Goal: Information Seeking & Learning: Learn about a topic

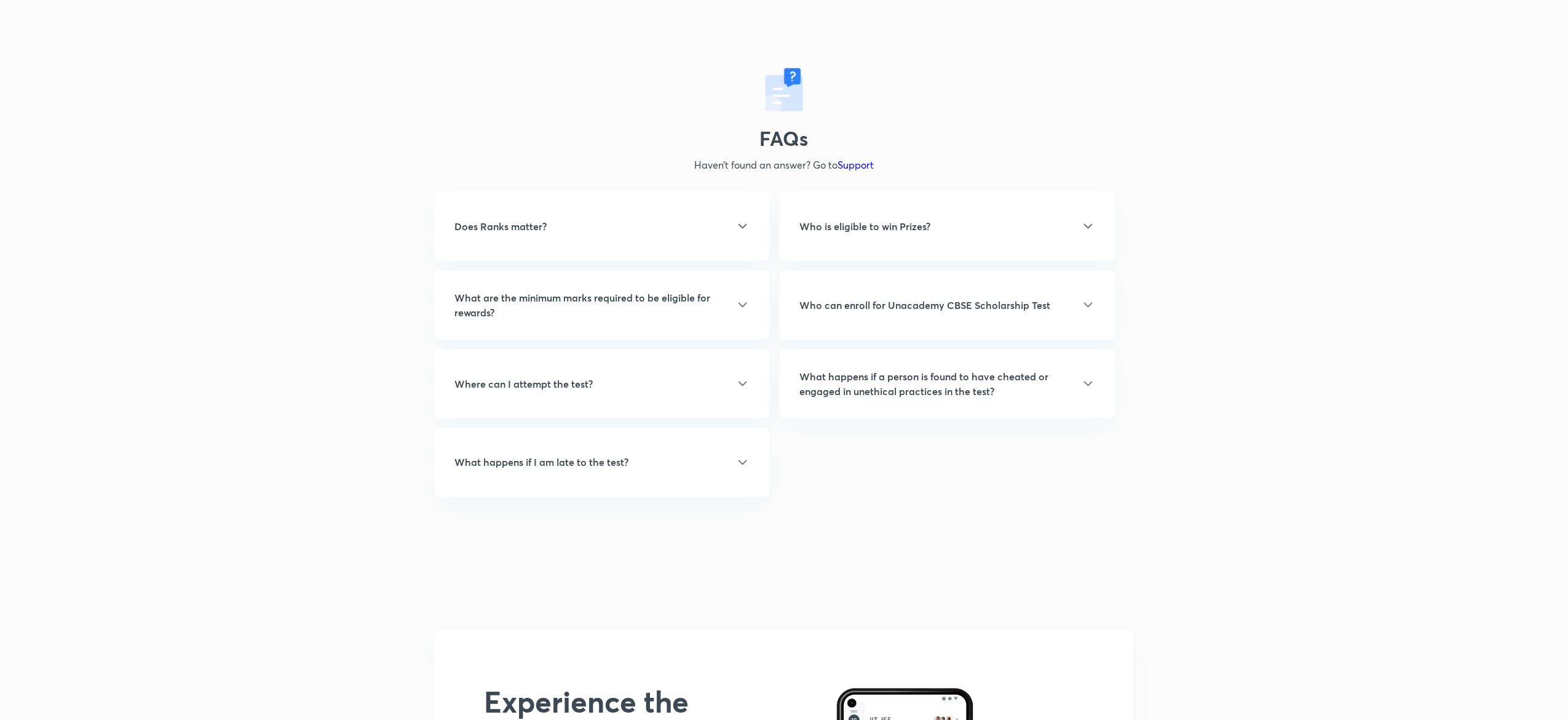
scroll to position [3062, 0]
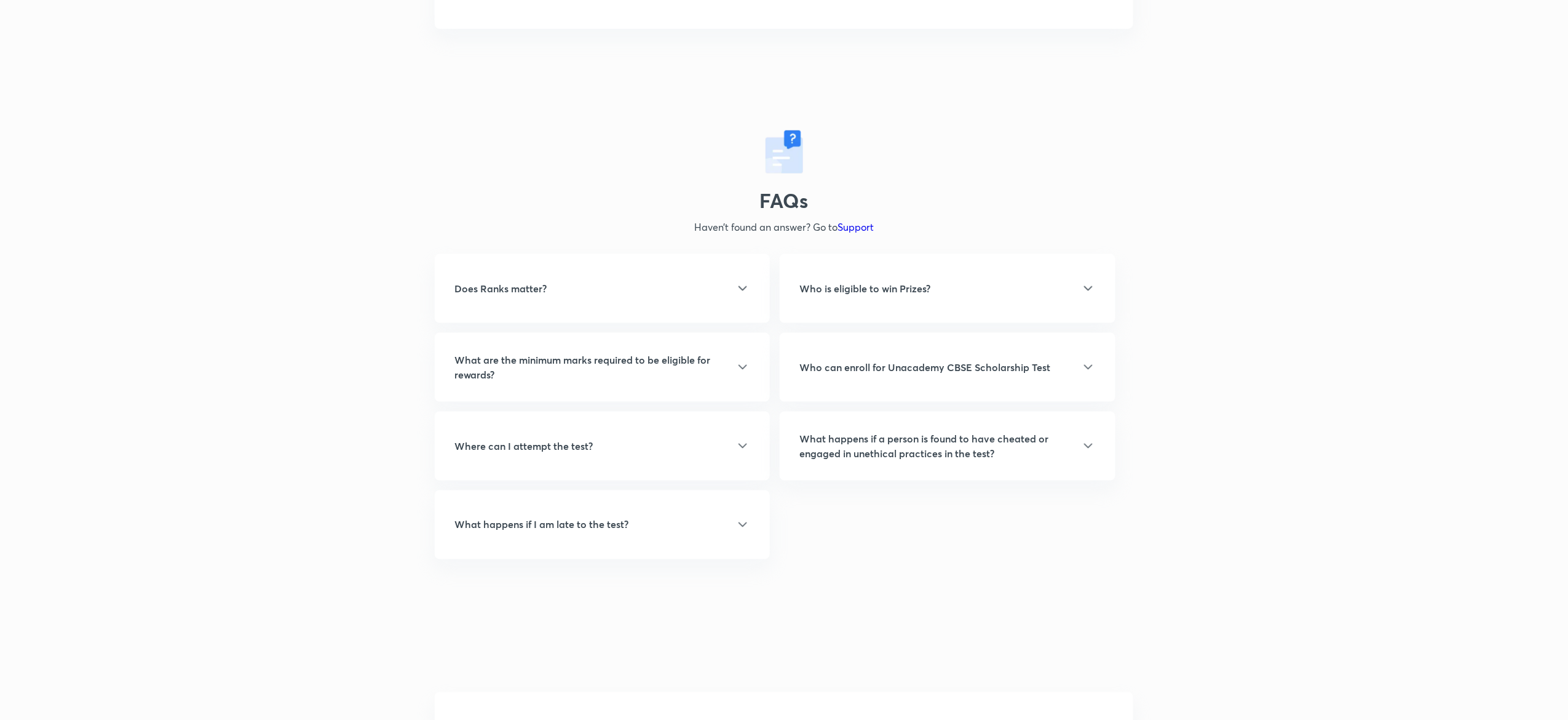
click at [645, 284] on div "Does Ranks matter?" at bounding box center [602, 288] width 296 height 14
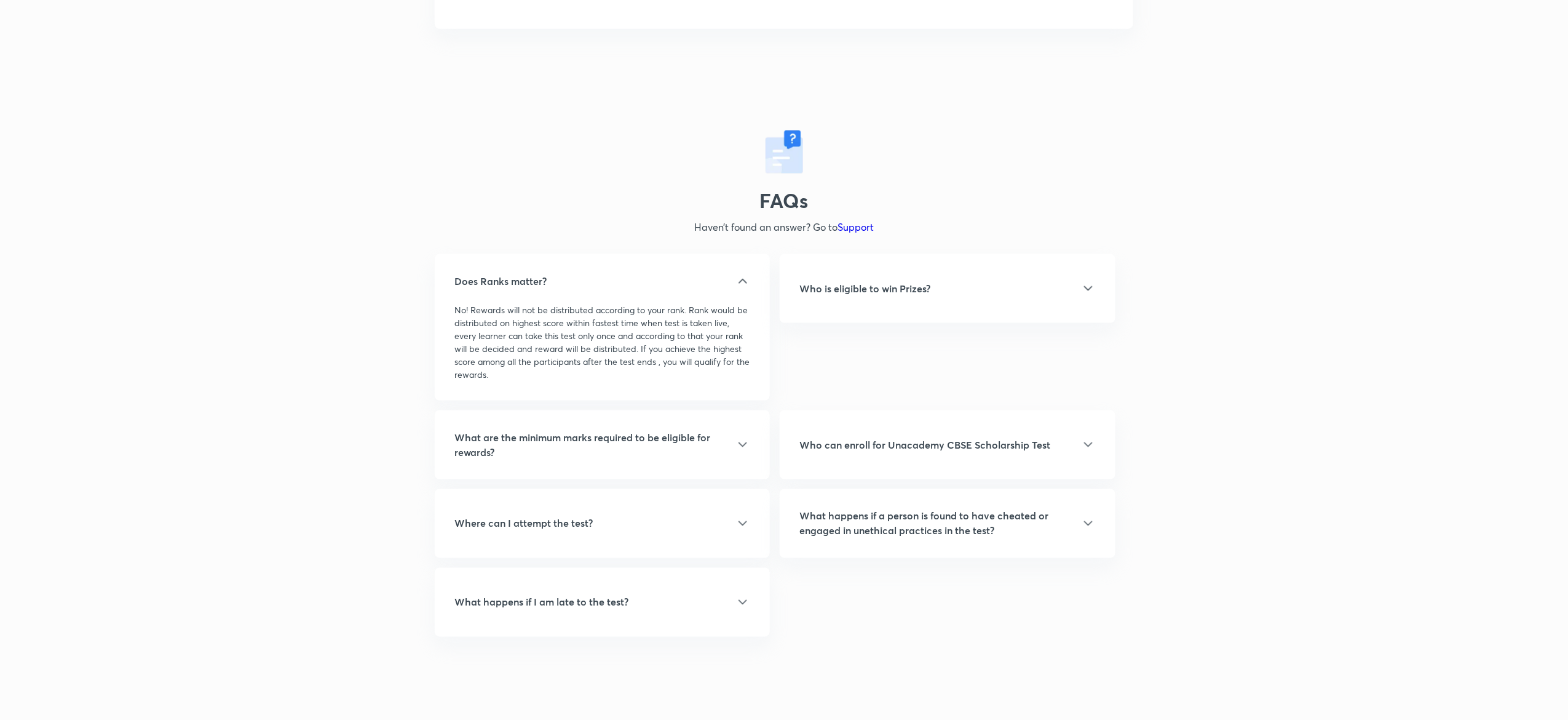
click at [614, 455] on h5 "What are the minimum marks required to be eligible for rewards?" at bounding box center [595, 445] width 281 height 30
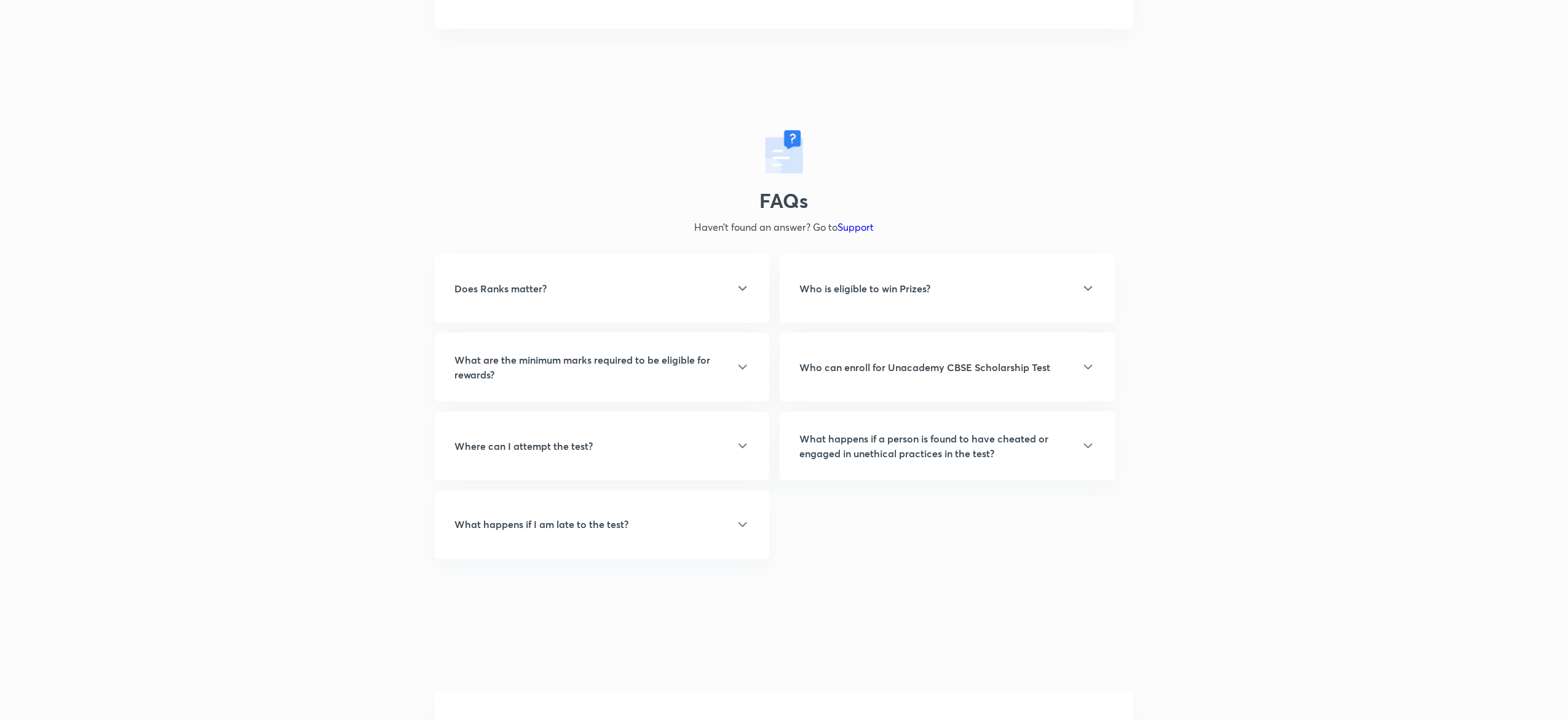
click at [611, 376] on h5 "What are the minimum marks required to be eligible for rewards?" at bounding box center [595, 367] width 281 height 30
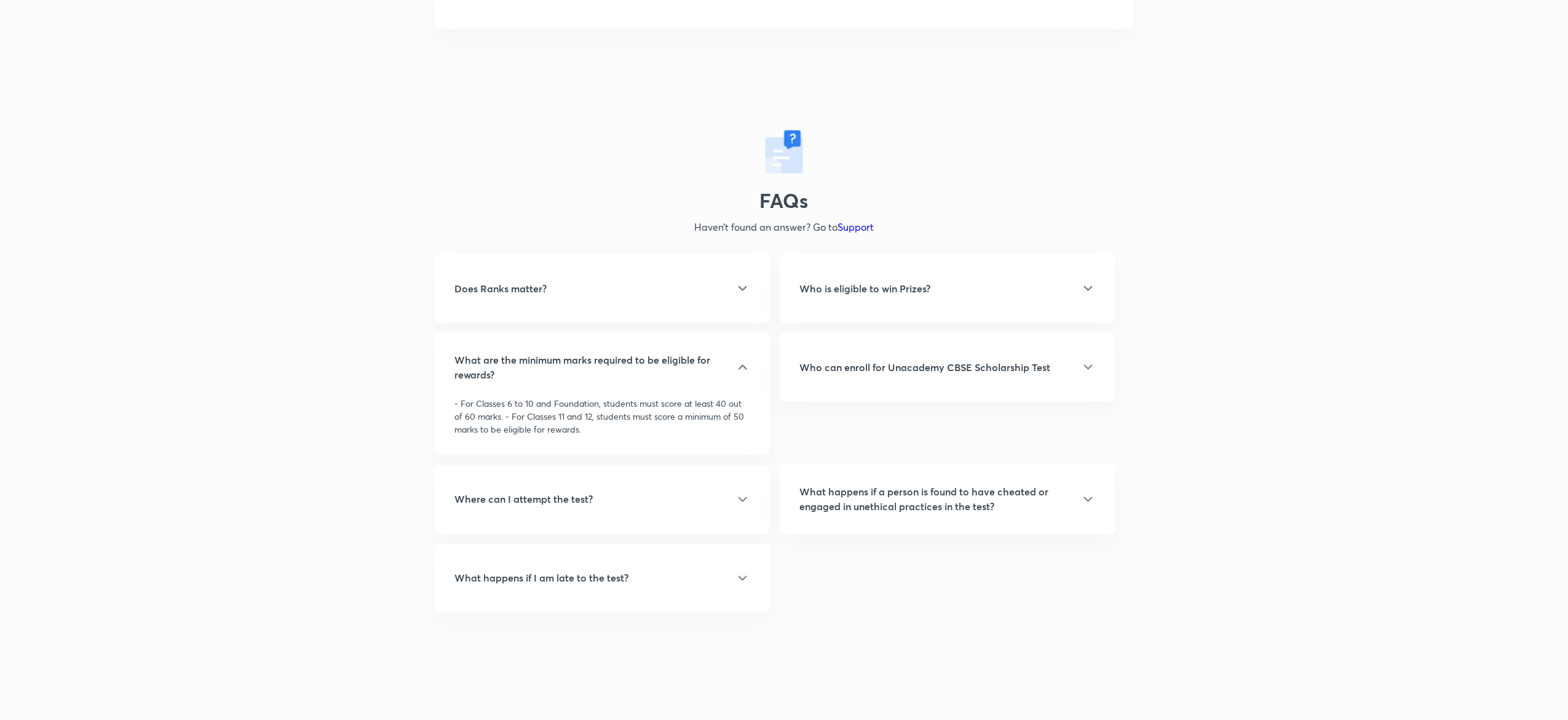
click at [961, 285] on div "Who is eligible to win Prizes?" at bounding box center [947, 288] width 296 height 14
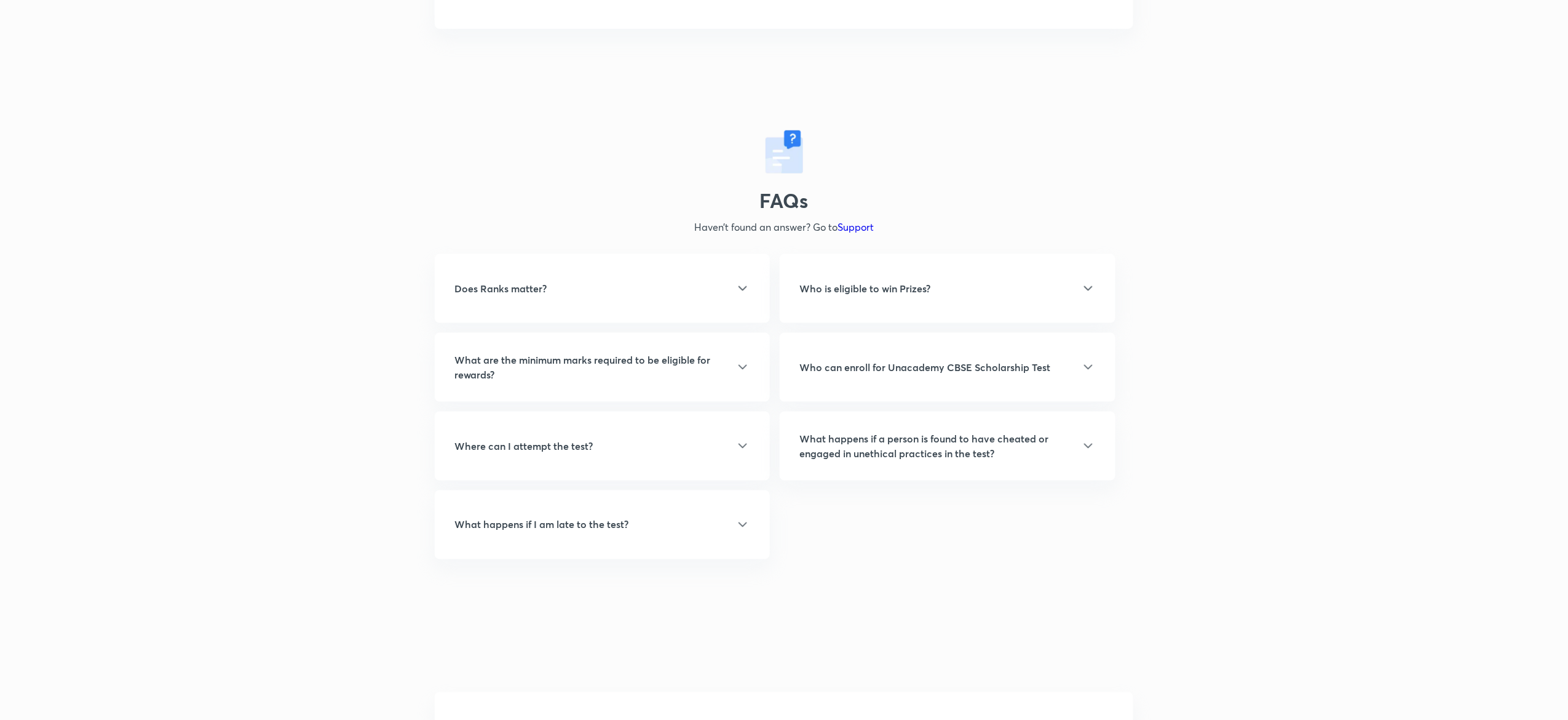
click at [961, 285] on div "Who is eligible to win Prizes?" at bounding box center [947, 288] width 296 height 14
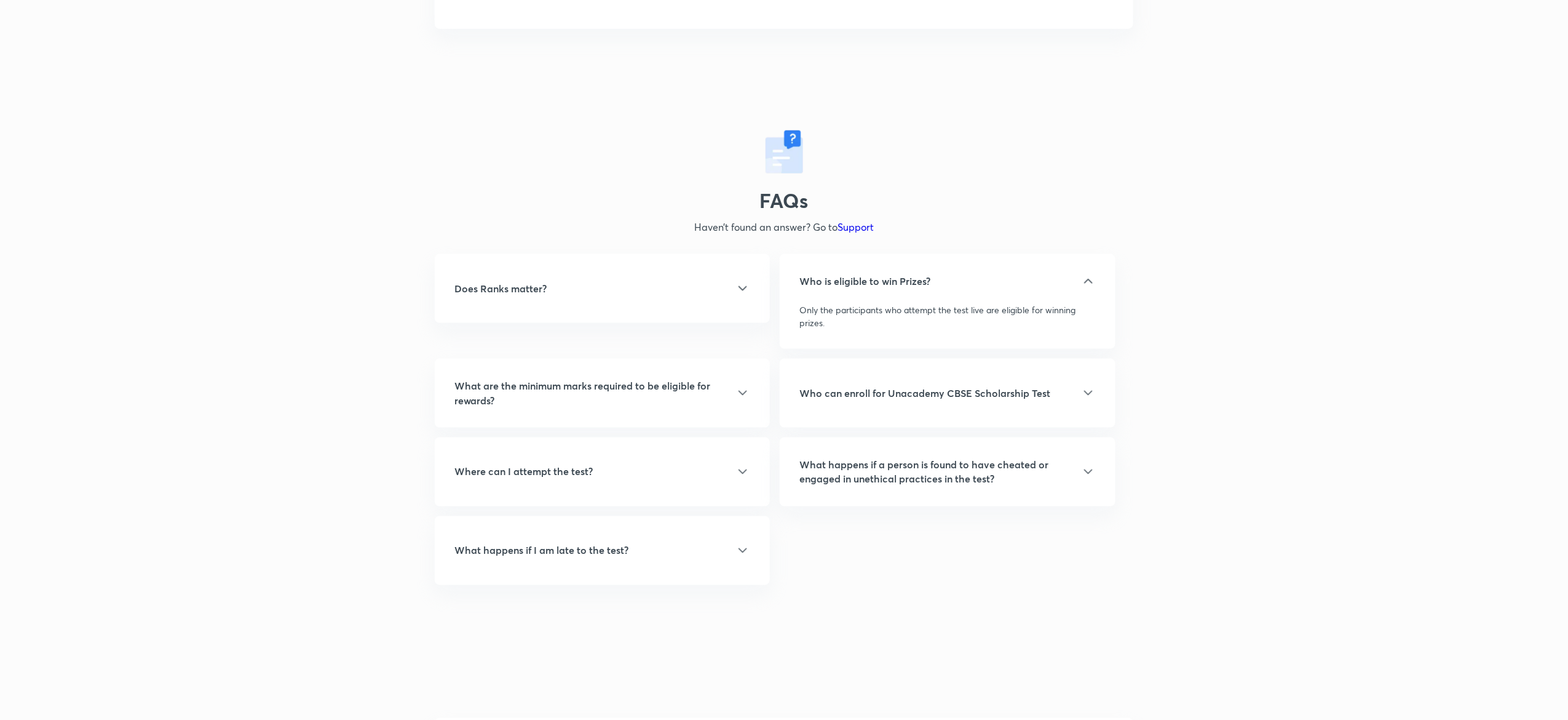
click at [969, 394] on h5 "Who can enroll for Unacademy CBSE Scholarship Test" at bounding box center [925, 393] width 251 height 14
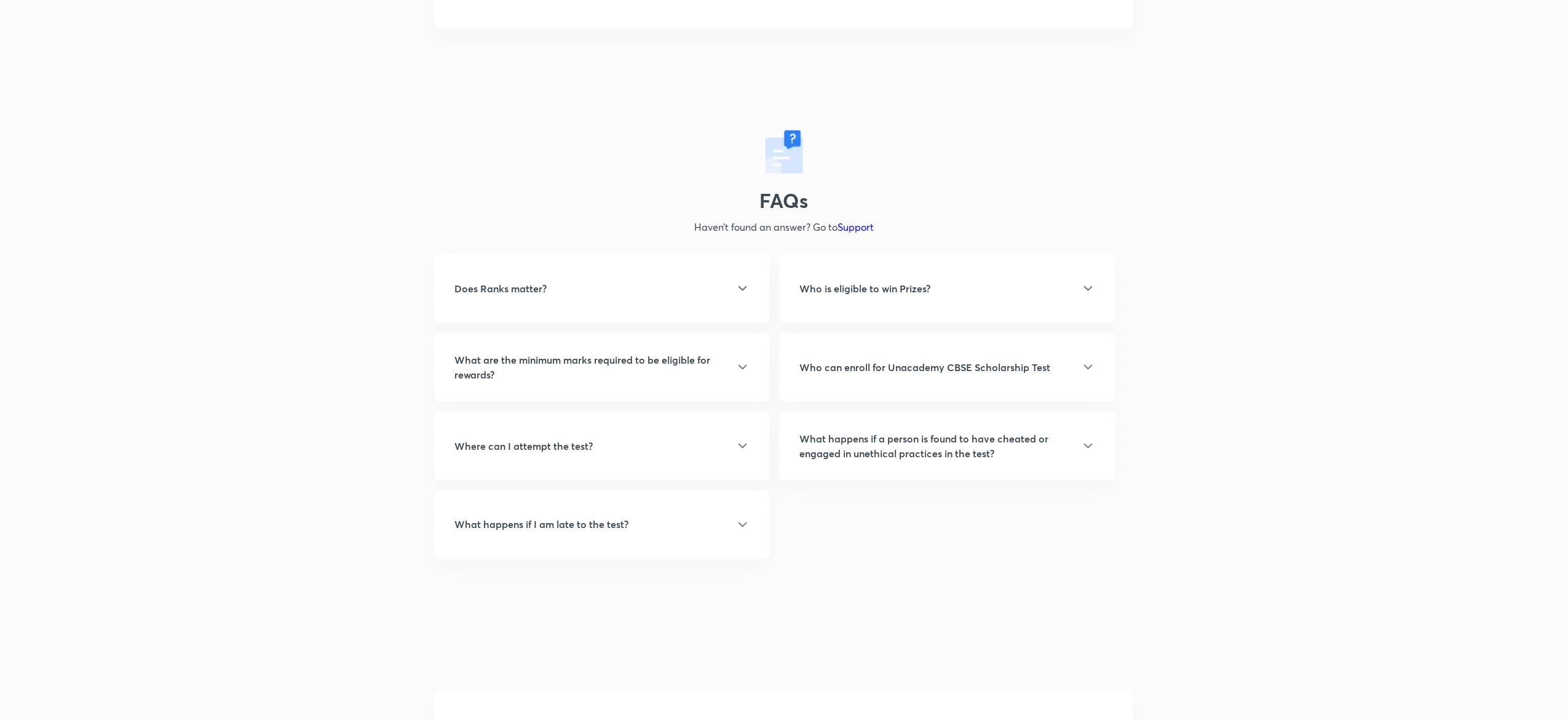
click at [975, 448] on h5 "What happens if a person is found to have cheated or engaged in unethical pract…" at bounding box center [940, 445] width 281 height 30
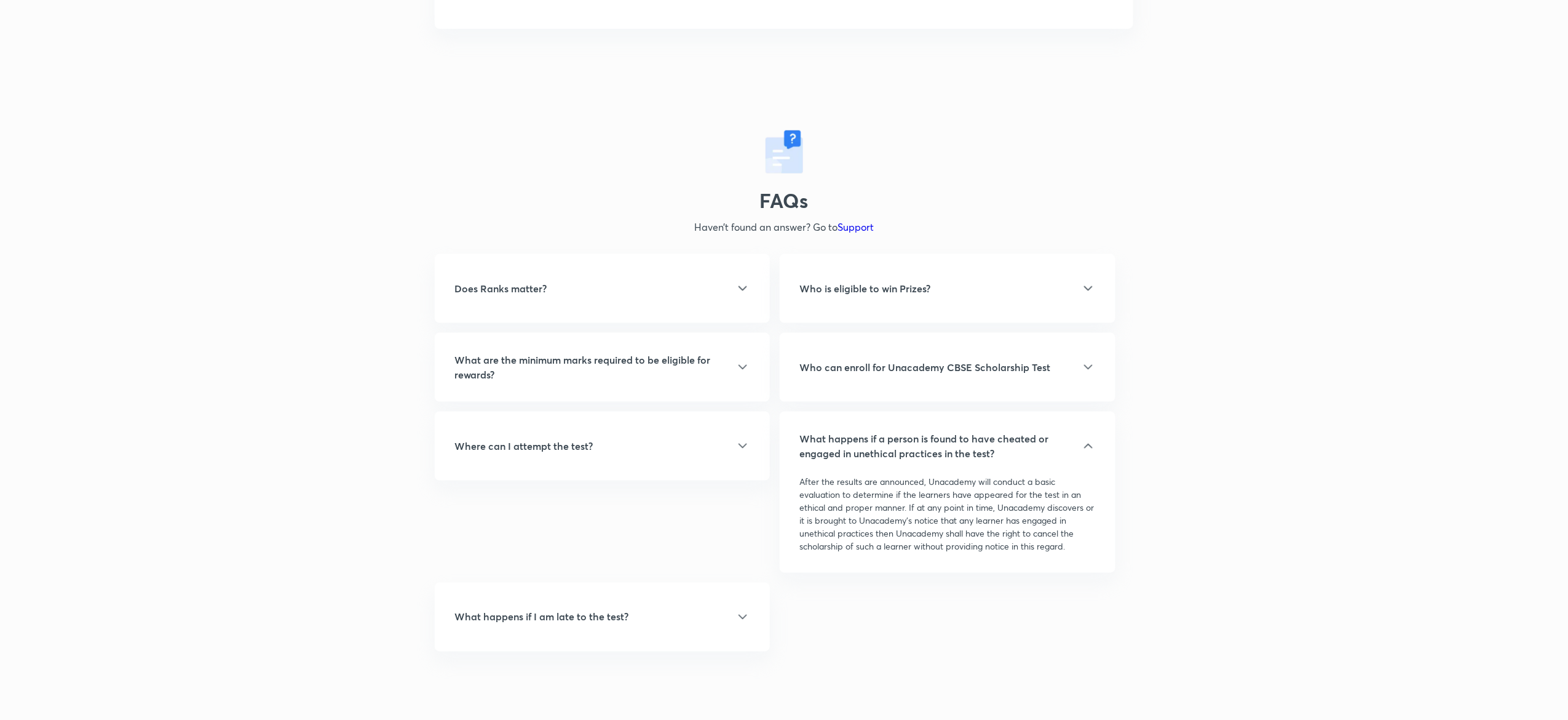
click at [618, 364] on h5 "What are the minimum marks required to be eligible for rewards?" at bounding box center [595, 367] width 281 height 30
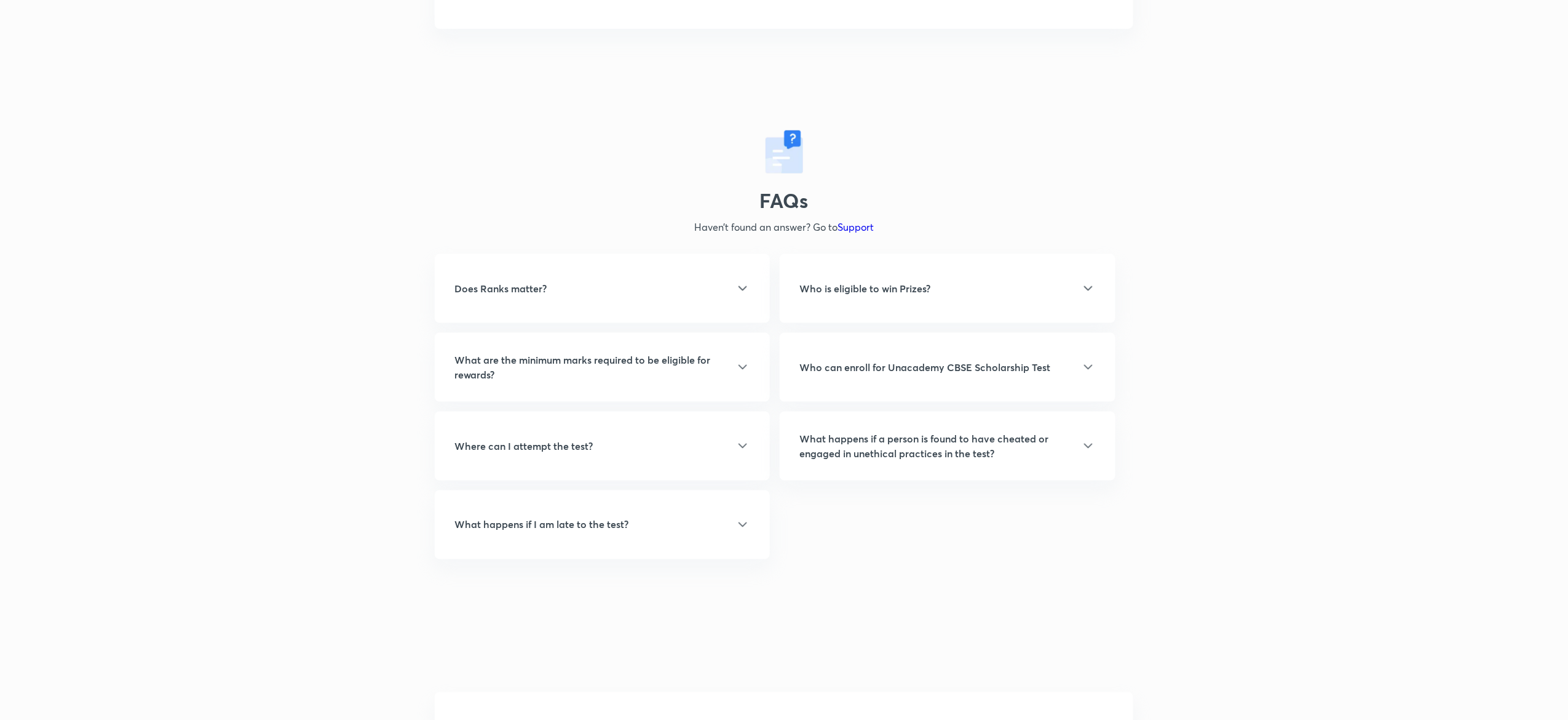
click at [618, 364] on h5 "What are the minimum marks required to be eligible for rewards?" at bounding box center [595, 367] width 281 height 30
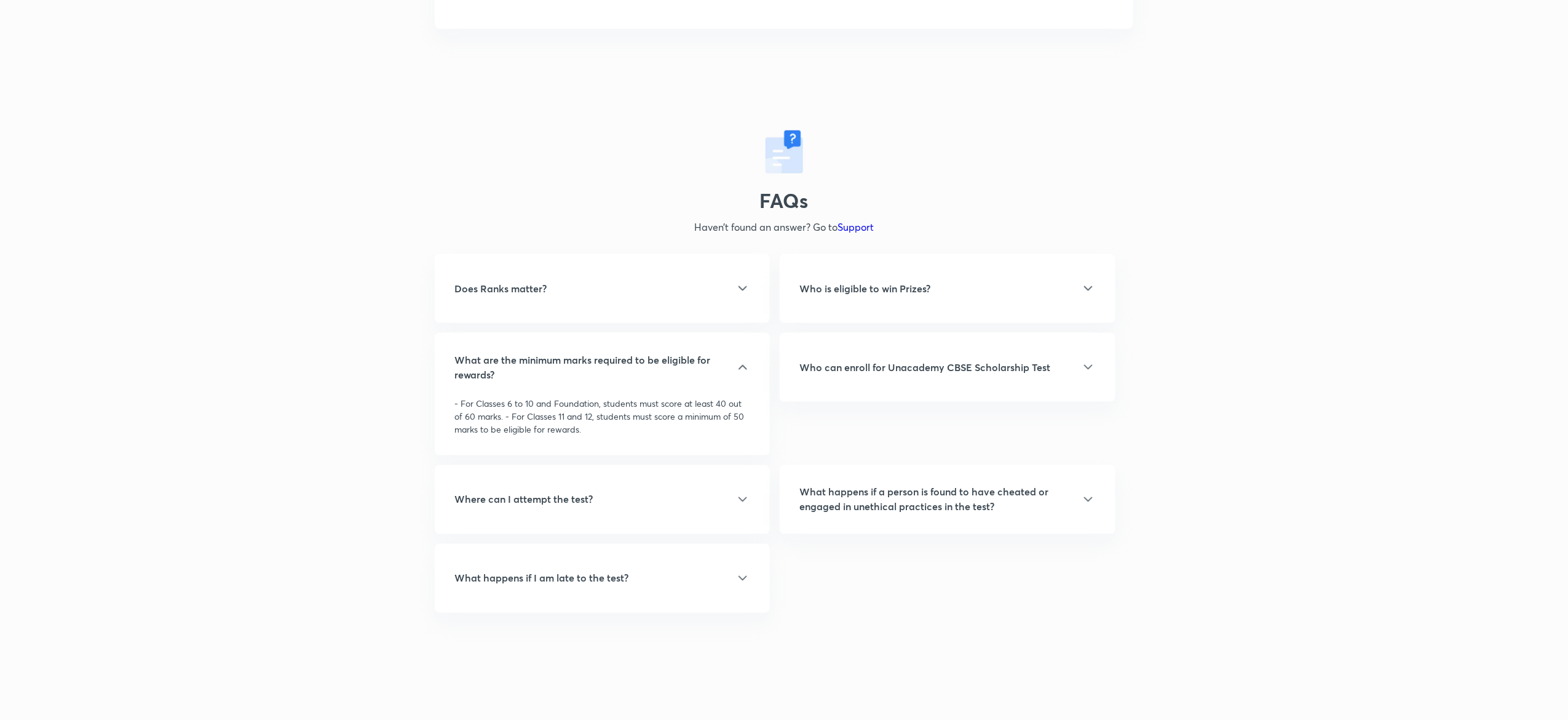
click at [1019, 285] on div "Who is eligible to win Prizes?" at bounding box center [947, 288] width 296 height 14
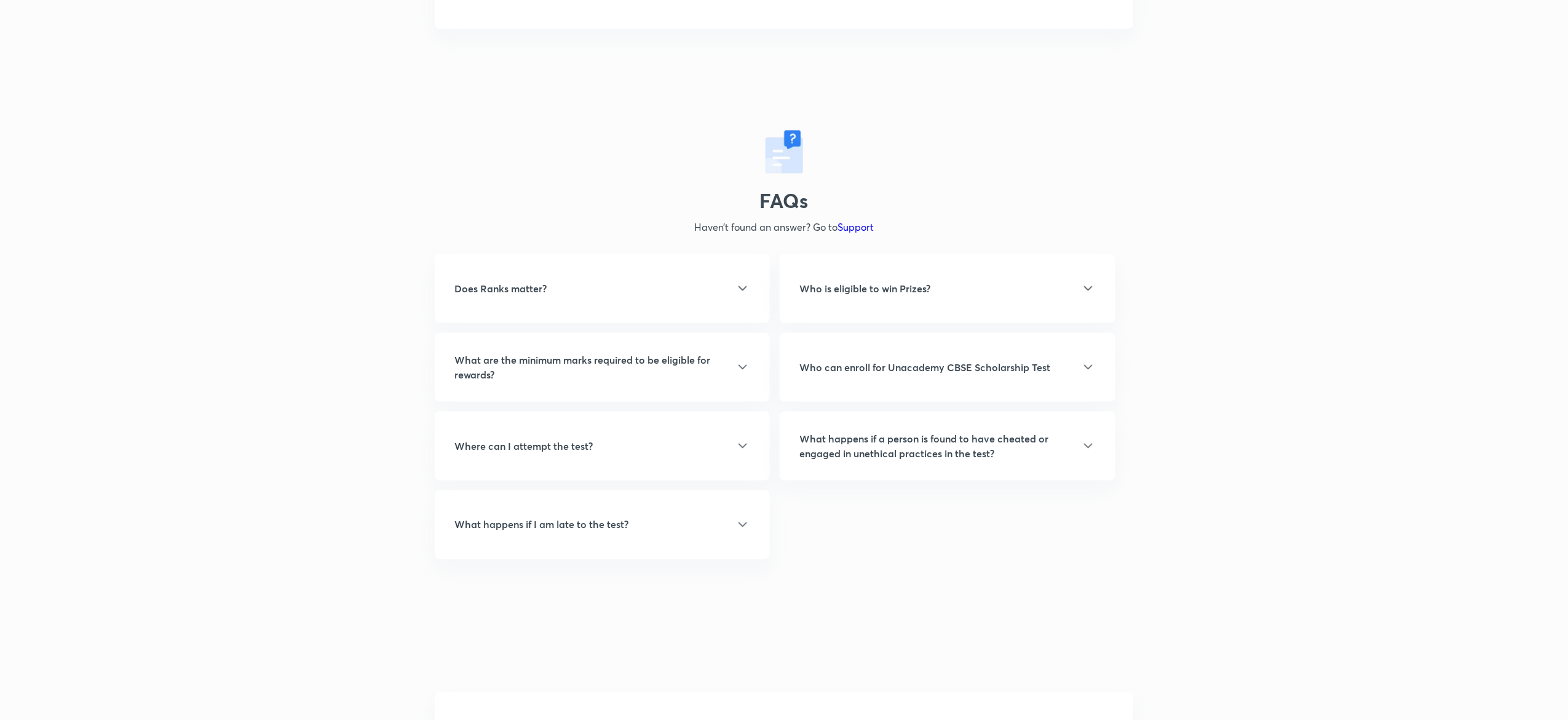
click at [1019, 285] on div "Who is eligible to win Prizes?" at bounding box center [947, 288] width 296 height 14
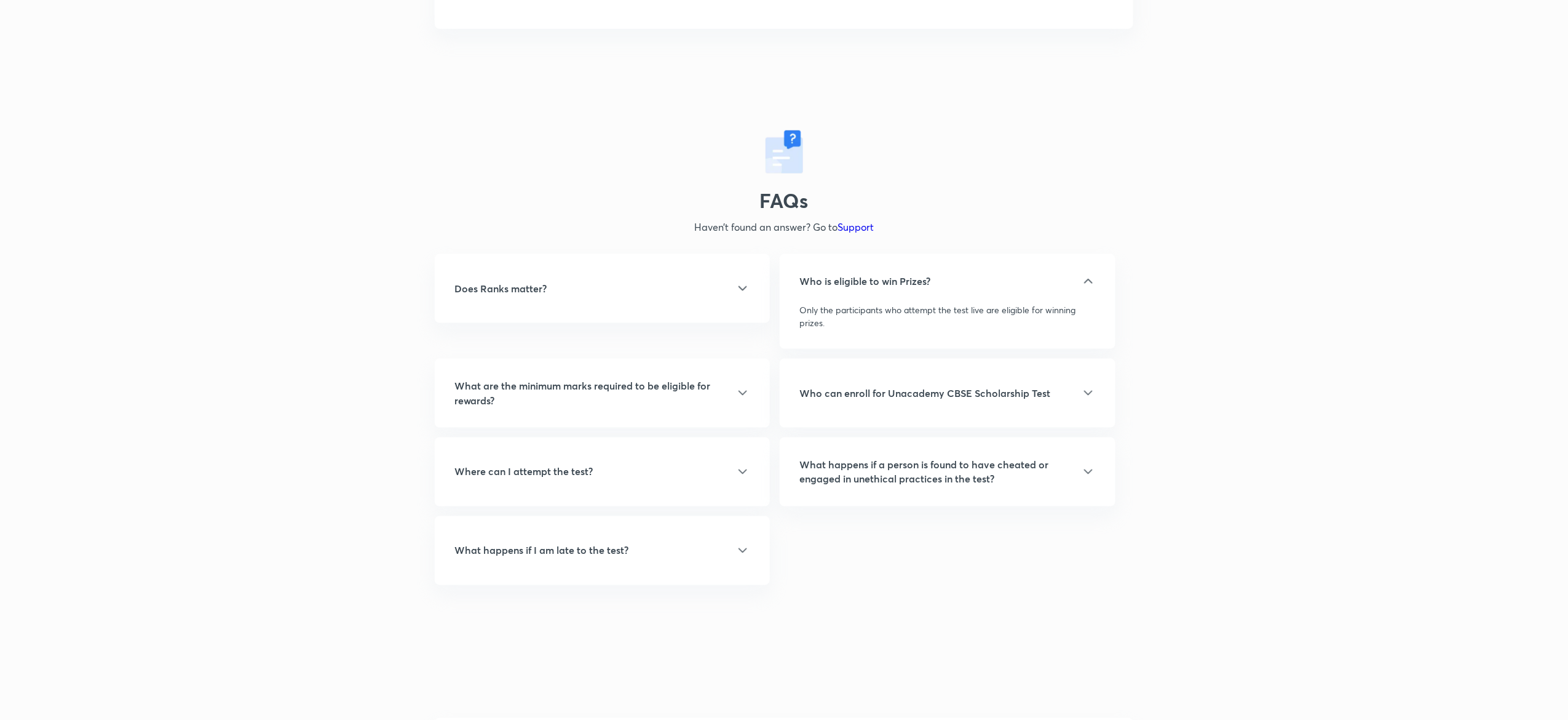
click at [736, 394] on icon at bounding box center [743, 393] width 14 height 14
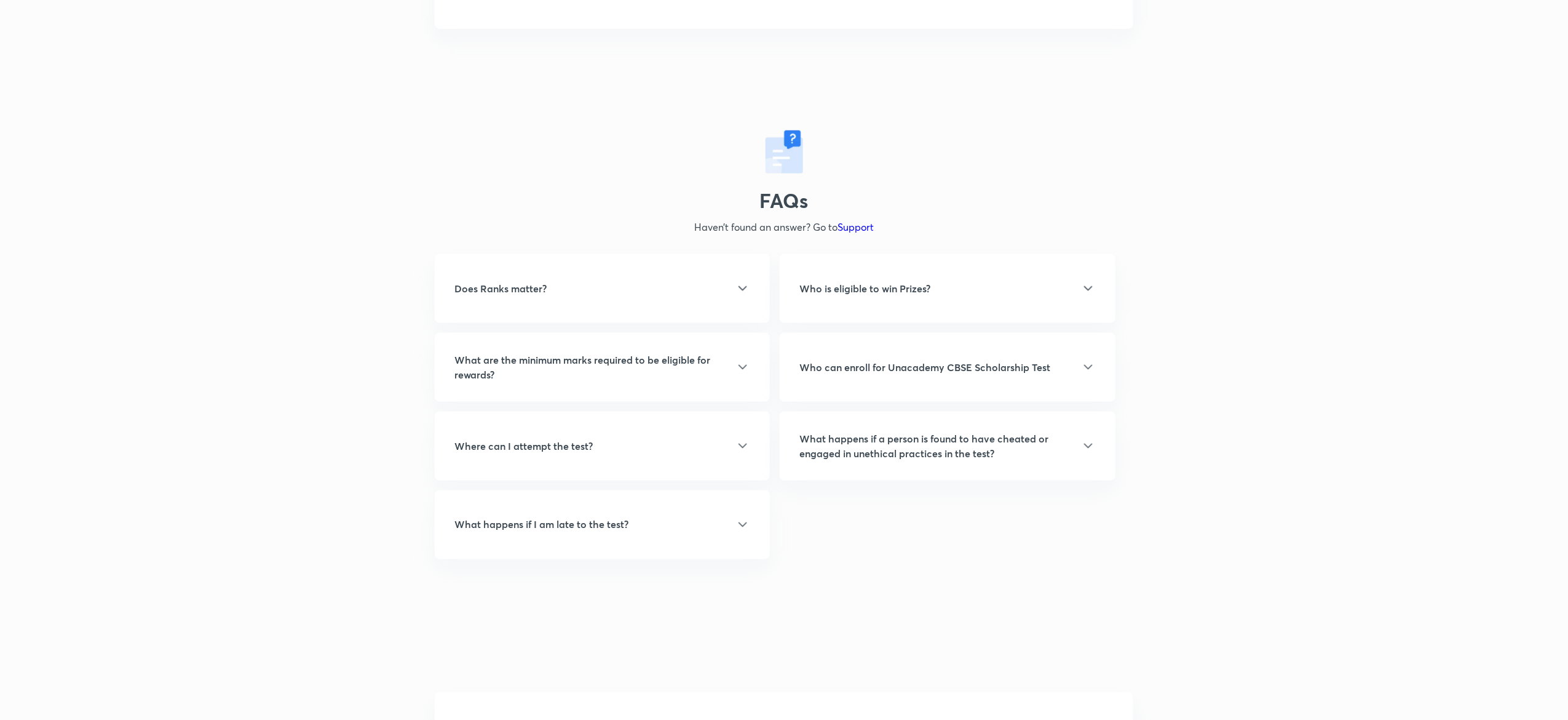
click at [725, 365] on h5 "What are the minimum marks required to be eligible for rewards?" at bounding box center [595, 367] width 281 height 30
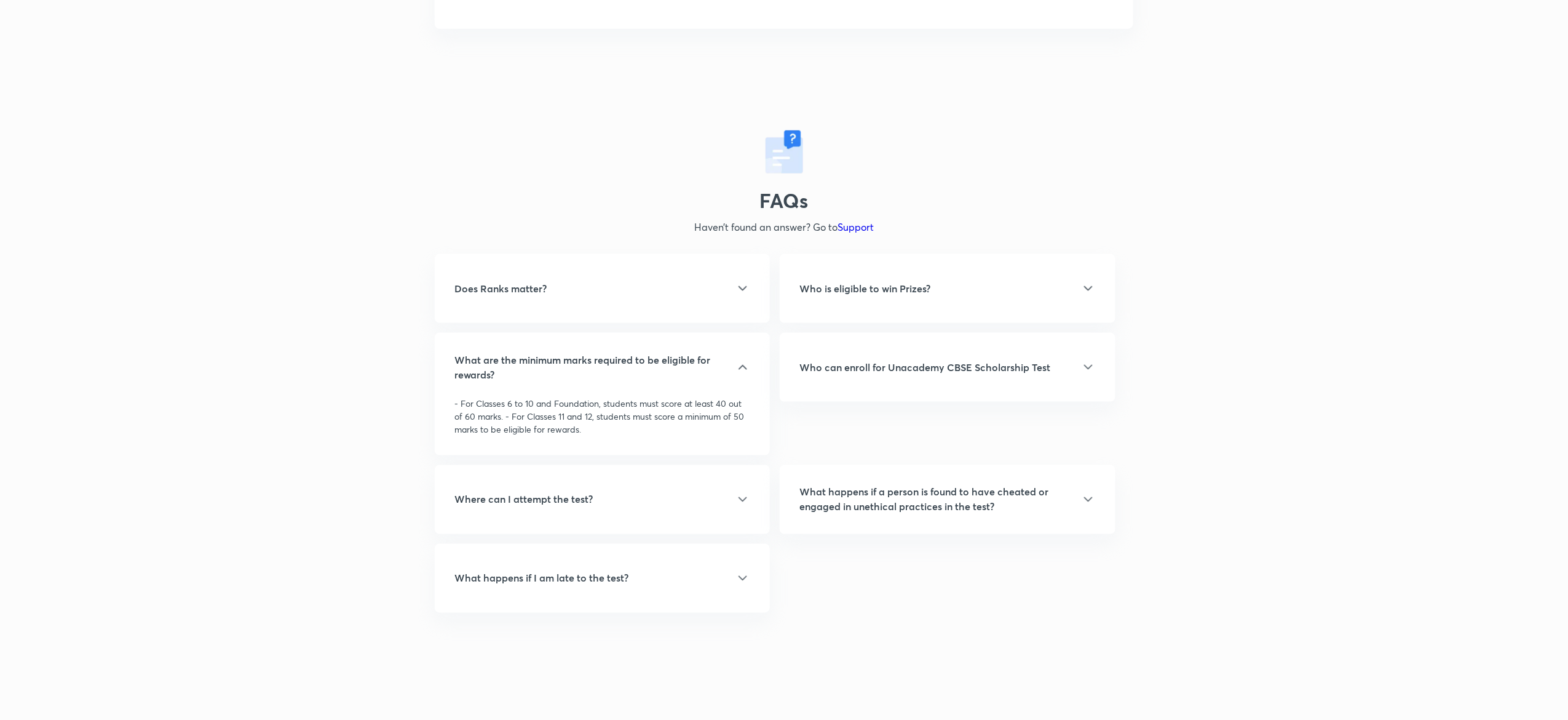
click at [1062, 280] on div "Who is eligible to win Prizes? Only the participants who attempt the test live …" at bounding box center [947, 289] width 335 height 69
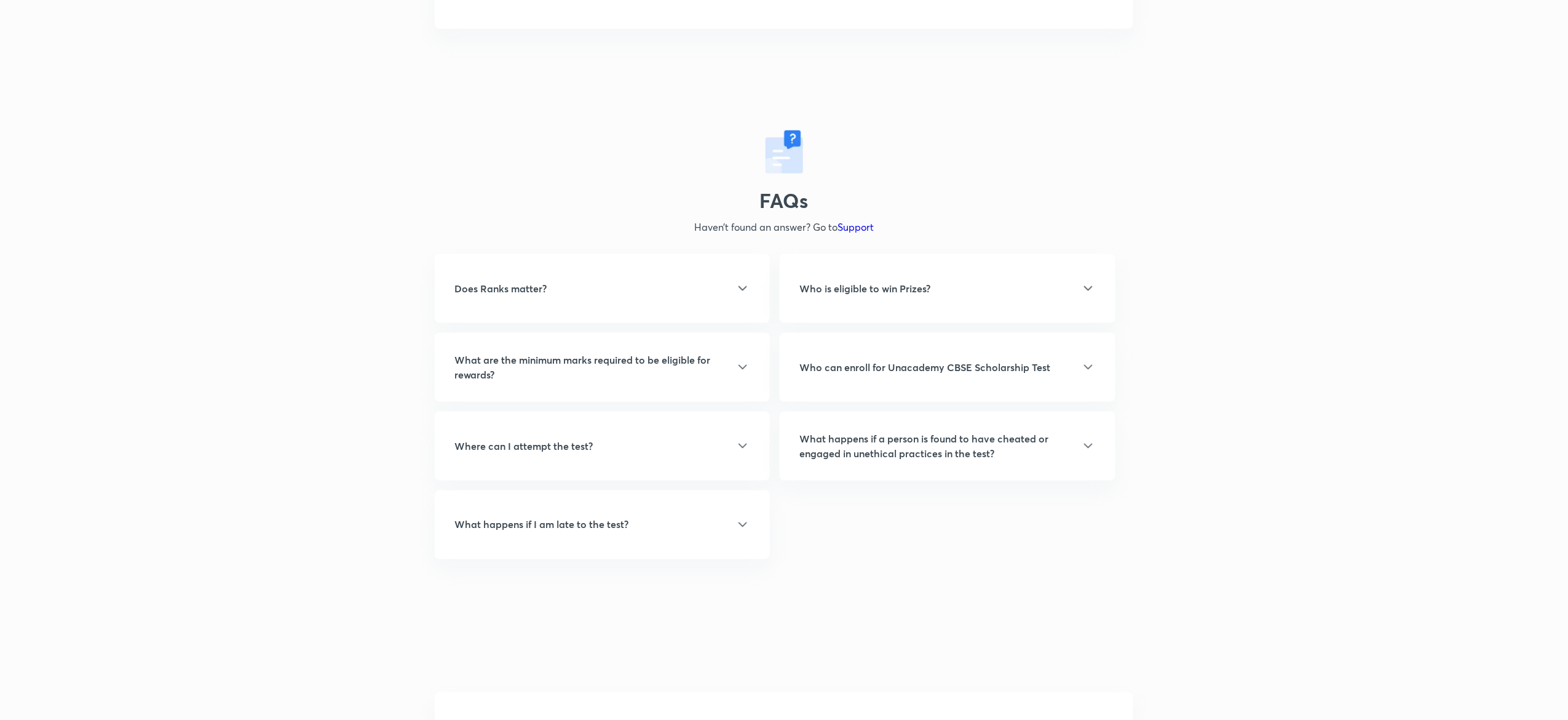
click at [1023, 370] on h5 "Who can enroll for Unacademy CBSE Scholarship Test" at bounding box center [925, 367] width 251 height 14
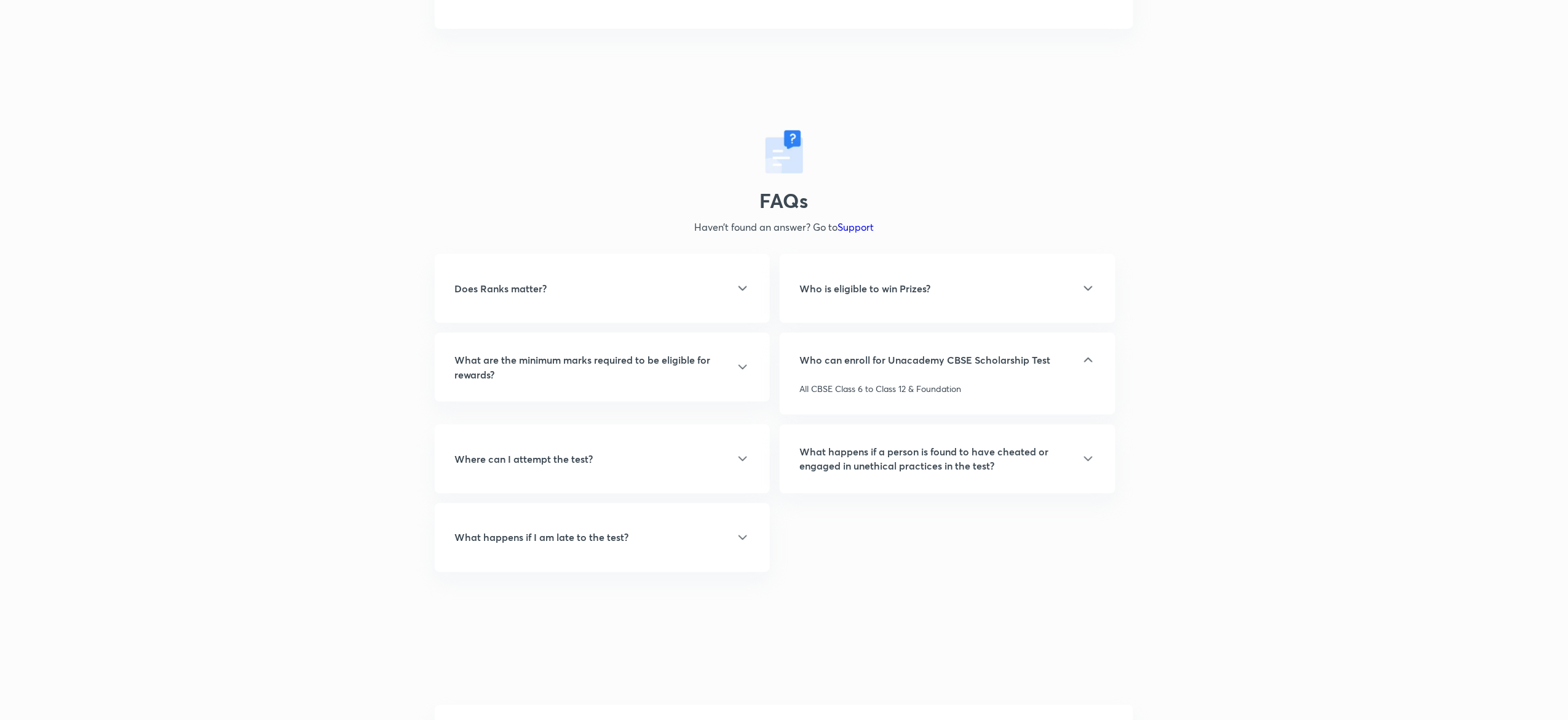
click at [982, 288] on div "Who is eligible to win Prizes?" at bounding box center [947, 288] width 296 height 14
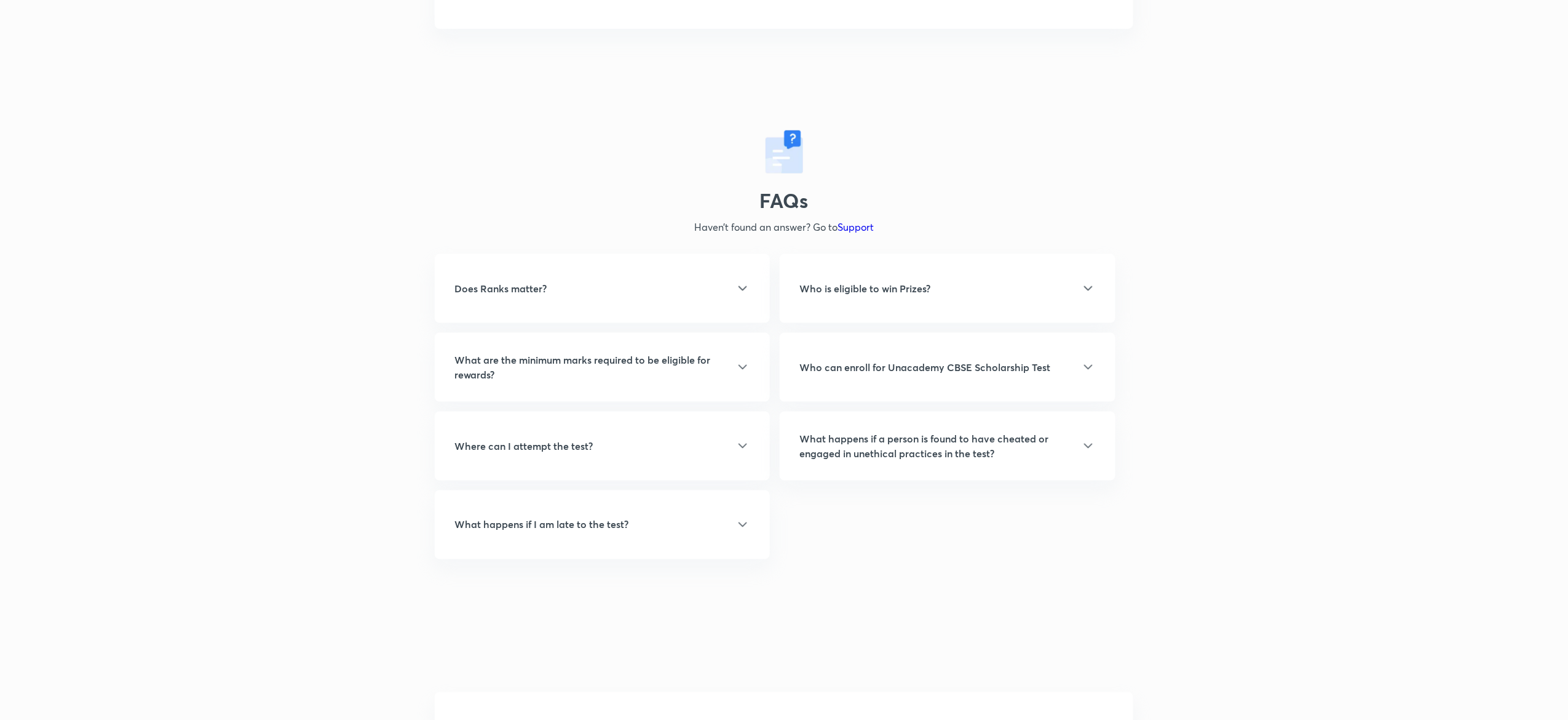
click at [982, 288] on div "Who is eligible to win Prizes?" at bounding box center [947, 288] width 296 height 14
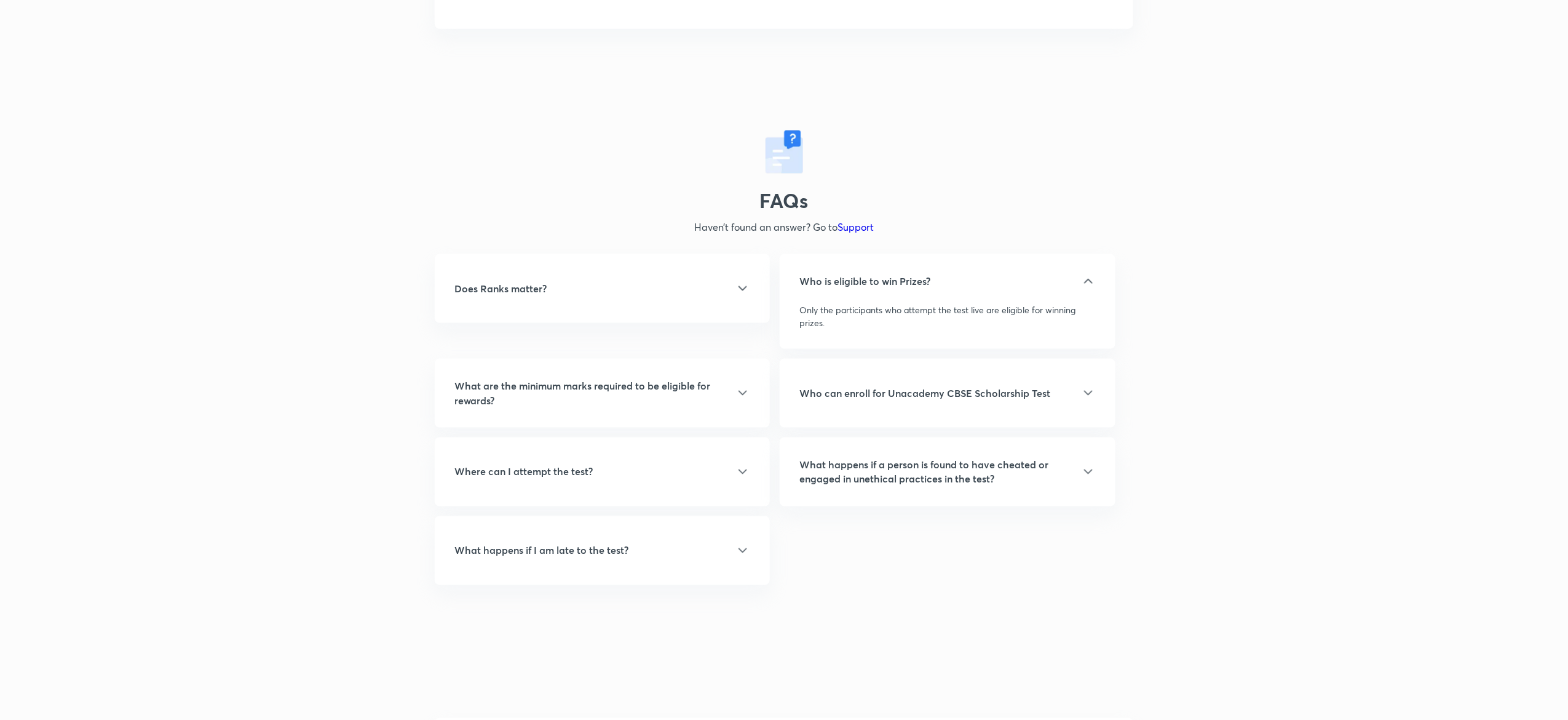
click at [709, 390] on h5 "What are the minimum marks required to be eligible for rewards?" at bounding box center [595, 393] width 281 height 30
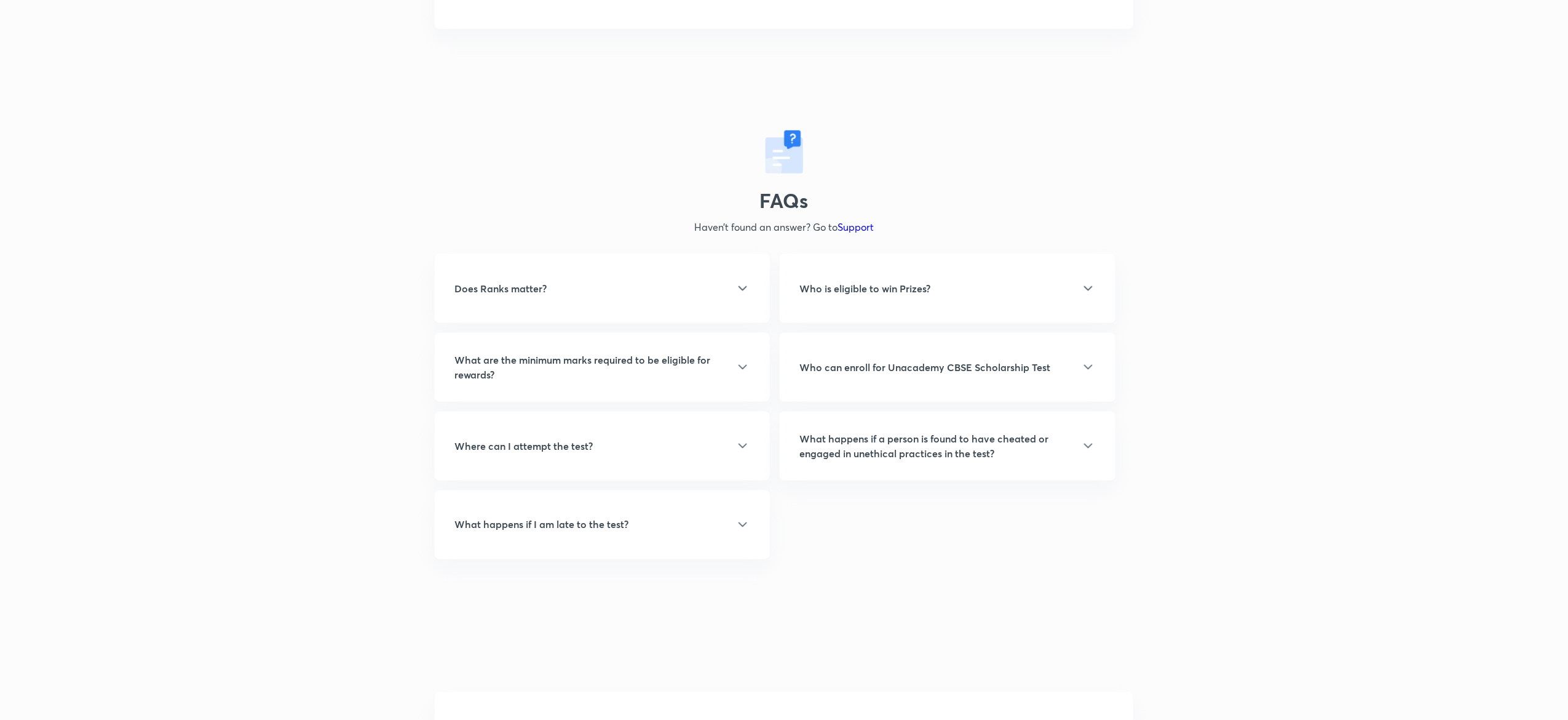
click at [689, 362] on h5 "What are the minimum marks required to be eligible for rewards?" at bounding box center [595, 367] width 281 height 30
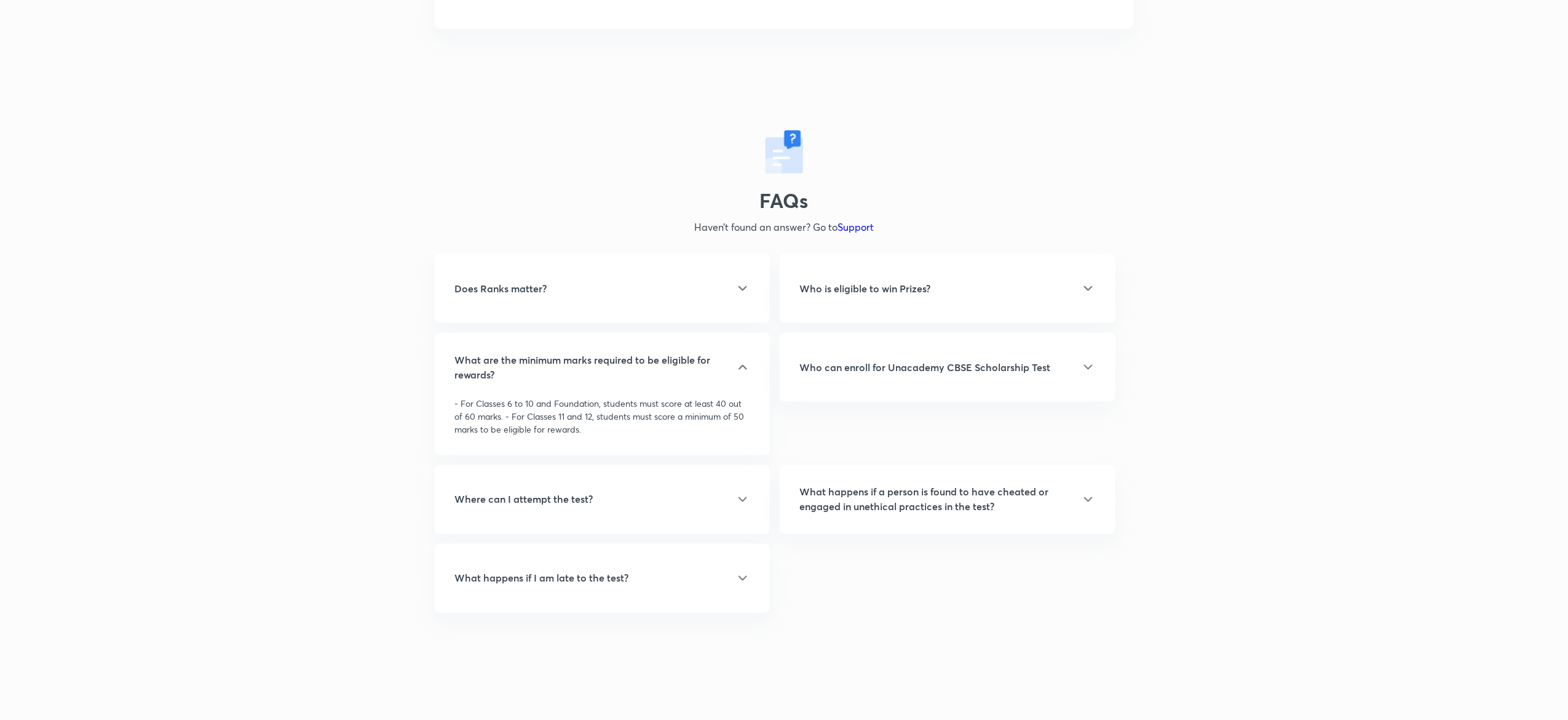
click at [1029, 287] on div "Who is eligible to win Prizes?" at bounding box center [947, 288] width 296 height 14
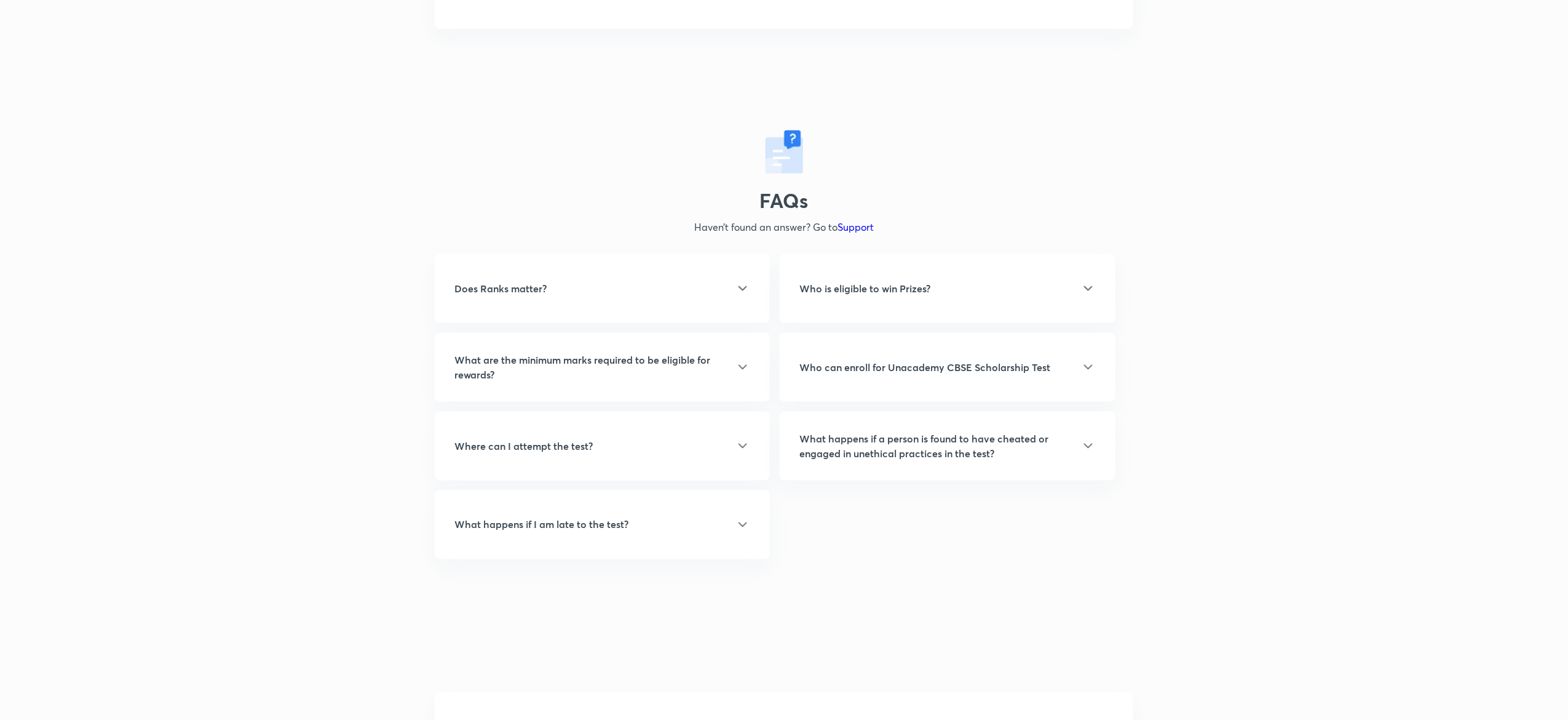
click at [1029, 287] on div "Who is eligible to win Prizes?" at bounding box center [947, 288] width 296 height 14
